Goal: Information Seeking & Learning: Learn about a topic

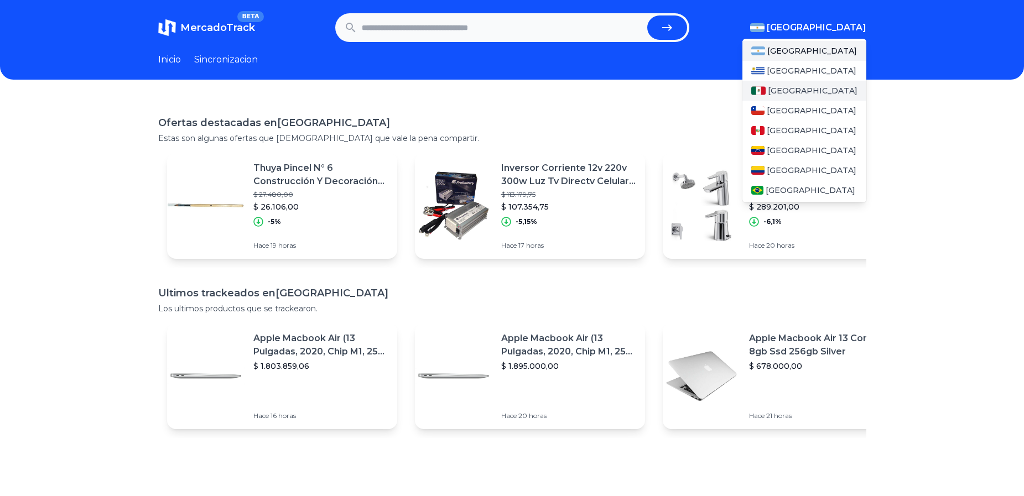
drag, startPoint x: 830, startPoint y: 28, endPoint x: 804, endPoint y: 91, distance: 68.5
click at [804, 34] on div "[GEOGRAPHIC_DATA] [GEOGRAPHIC_DATA] [GEOGRAPHIC_DATA] [GEOGRAPHIC_DATA] [GEOGRA…" at bounding box center [808, 27] width 116 height 13
click at [804, 91] on div "[GEOGRAPHIC_DATA]" at bounding box center [804, 91] width 124 height 20
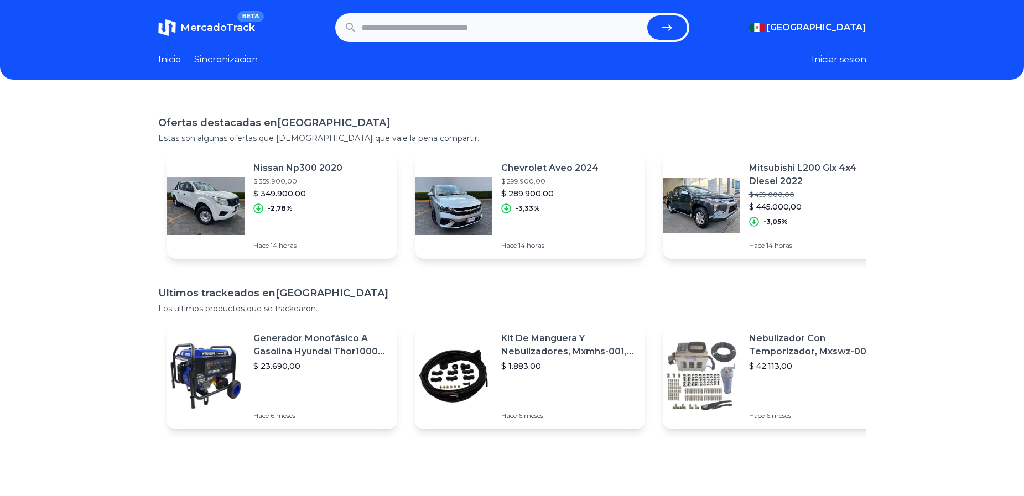
click at [243, 127] on h1 "Ofertas destacadas en [GEOGRAPHIC_DATA]" at bounding box center [512, 122] width 708 height 15
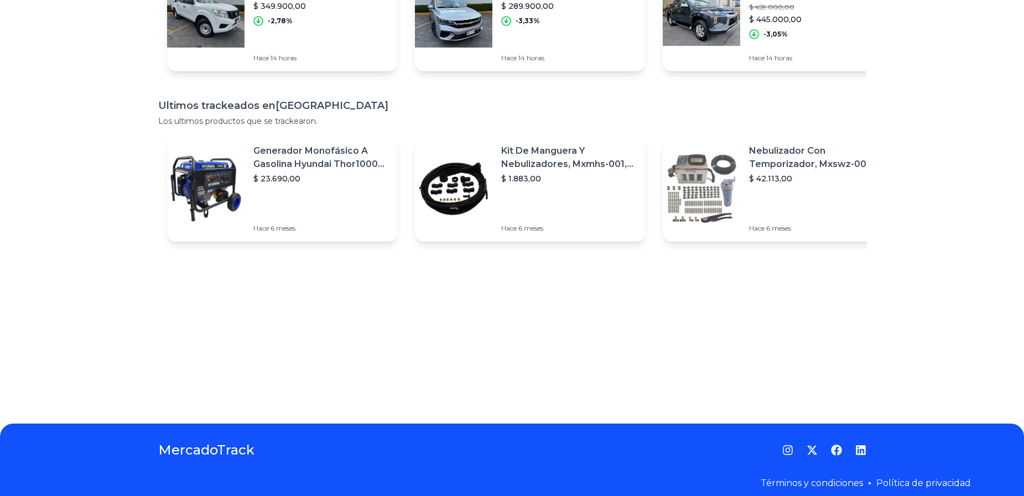
scroll to position [152, 0]
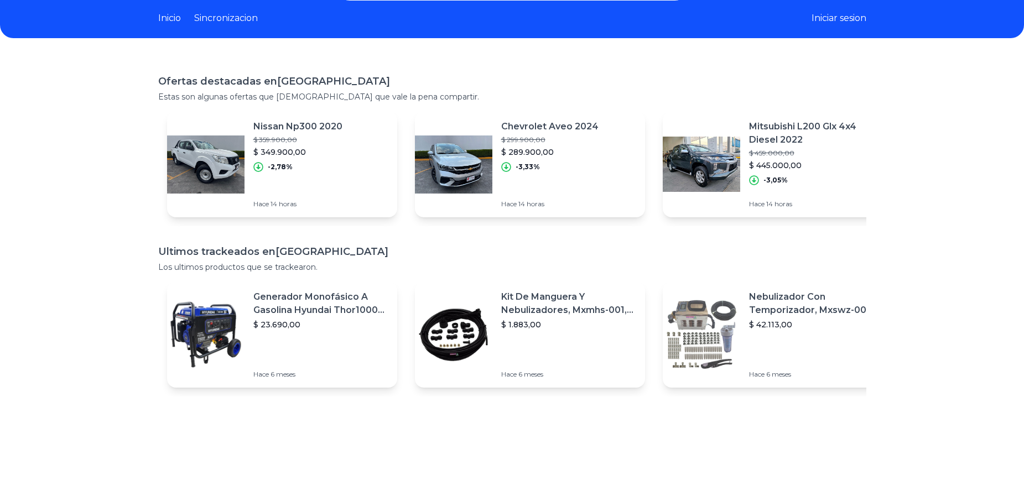
drag, startPoint x: 274, startPoint y: 90, endPoint x: 273, endPoint y: 105, distance: 15.5
click at [274, 90] on div "Ofertas destacadas en [GEOGRAPHIC_DATA] Estas son algunas ofertas que [DEMOGRAP…" at bounding box center [512, 88] width 708 height 29
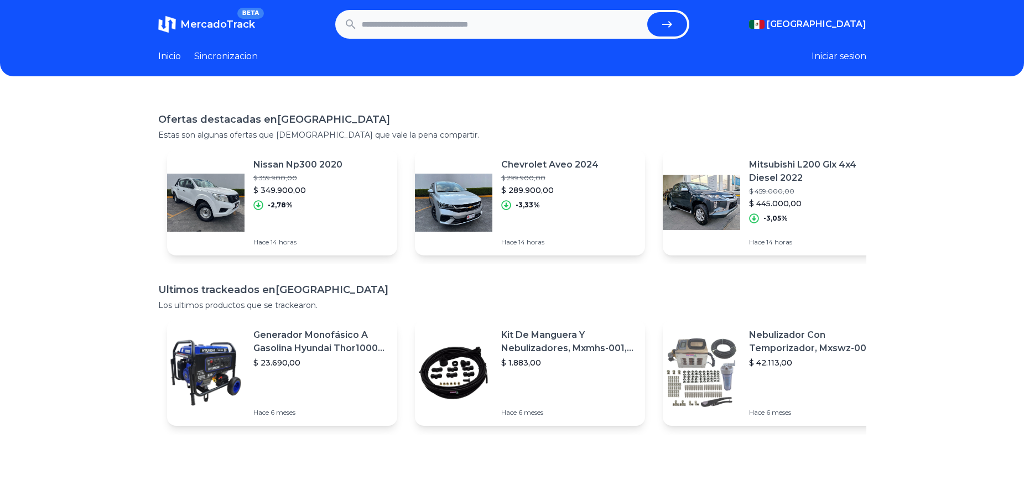
scroll to position [0, 0]
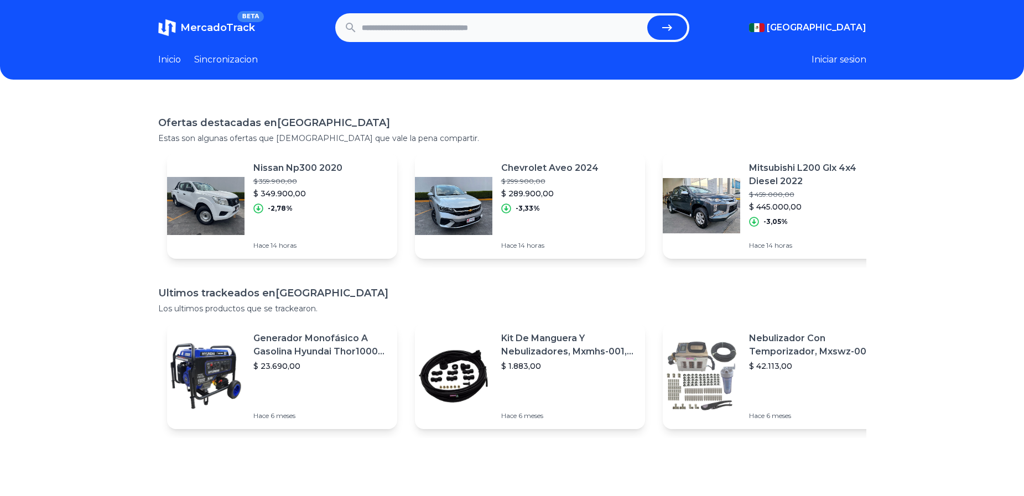
click at [174, 56] on link "Inicio" at bounding box center [169, 59] width 23 height 13
click at [915, 150] on div "Ofertas destacadas en [GEOGRAPHIC_DATA] Estas son algunas ofertas que [DEMOGRAP…" at bounding box center [512, 345] width 1024 height 496
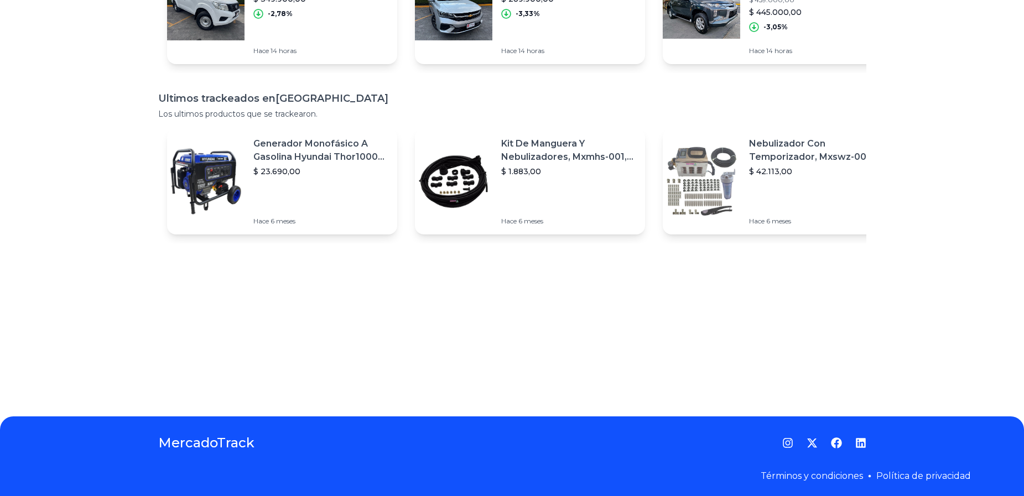
scroll to position [207, 0]
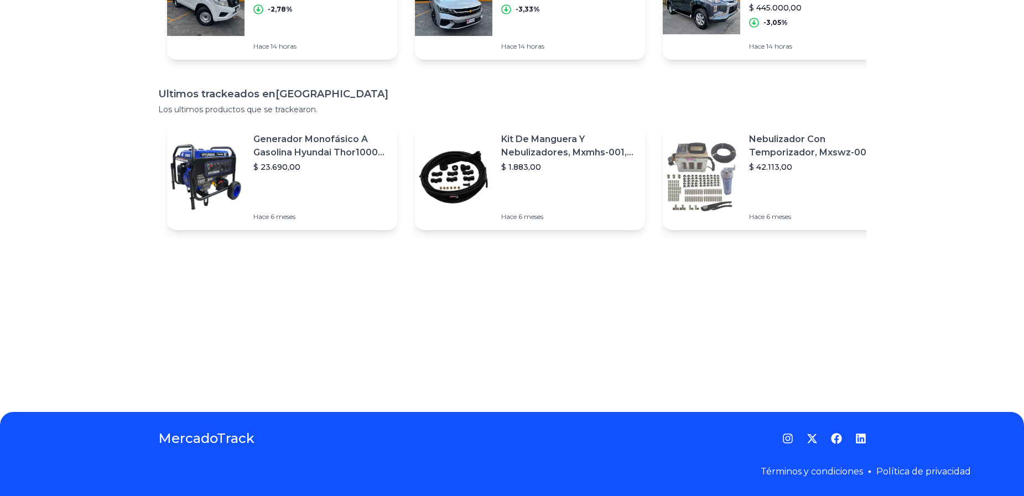
click at [839, 439] on icon "Facebook" at bounding box center [836, 438] width 11 height 11
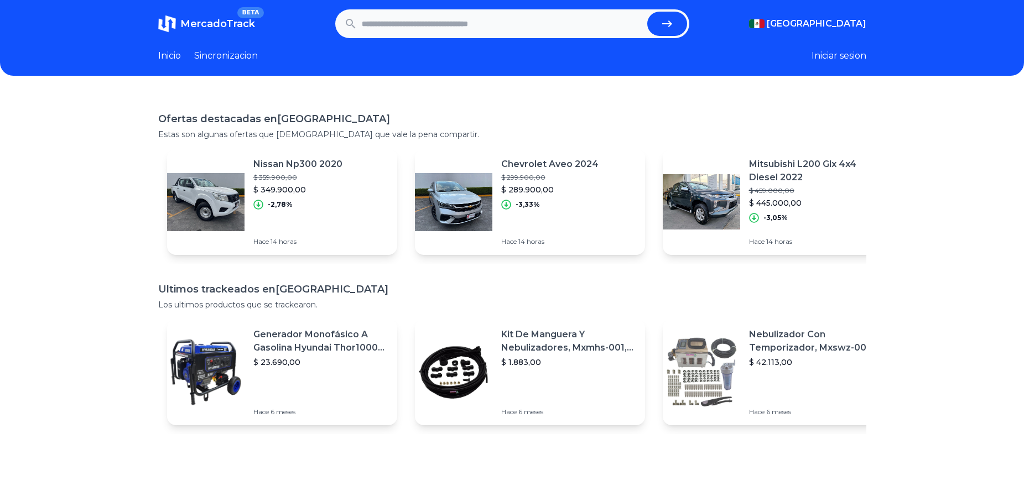
scroll to position [0, 0]
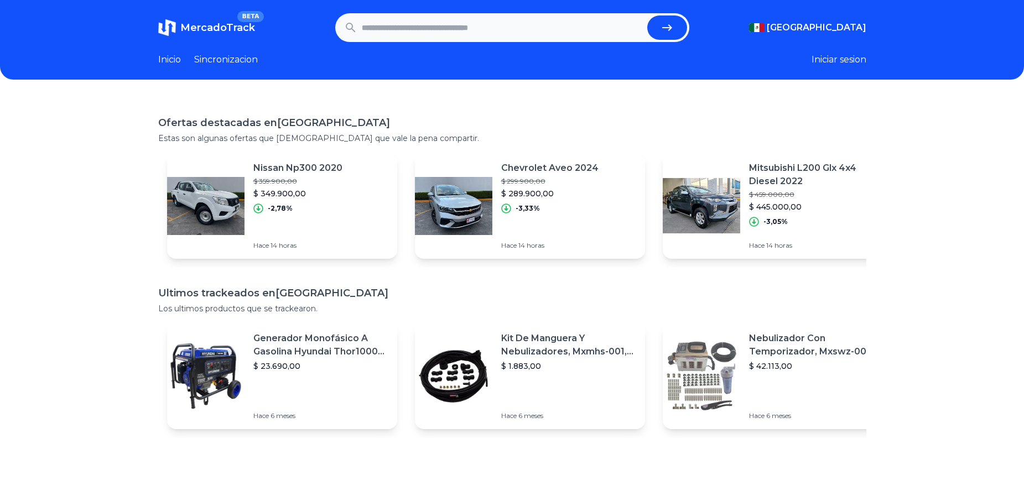
click at [287, 194] on p "$ 349.900,00" at bounding box center [297, 193] width 89 height 11
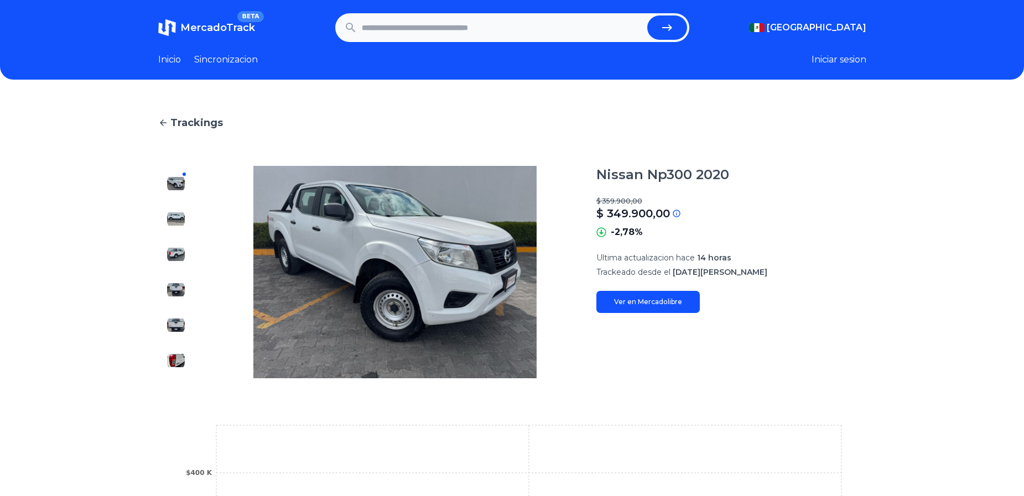
click at [658, 305] on link "Ver en Mercadolibre" at bounding box center [647, 302] width 103 height 22
